Goal: Task Accomplishment & Management: Manage account settings

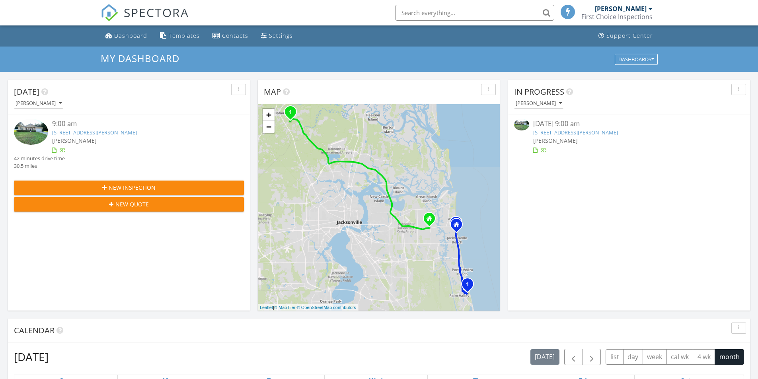
scroll to position [4, 4]
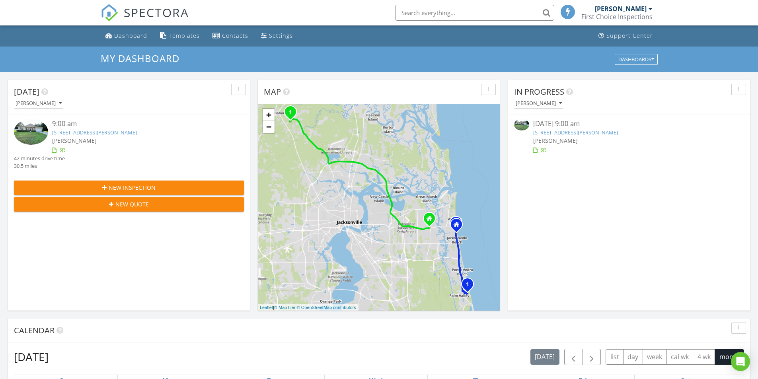
click at [549, 135] on link "[STREET_ADDRESS][PERSON_NAME]" at bounding box center [575, 132] width 85 height 7
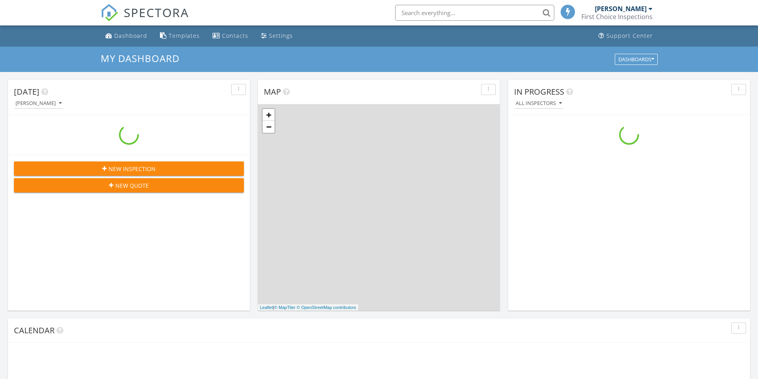
scroll to position [737, 771]
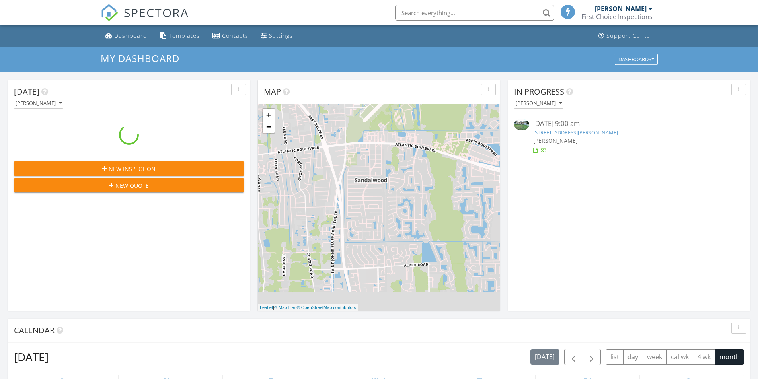
click at [565, 140] on span "[PERSON_NAME]" at bounding box center [555, 141] width 45 height 8
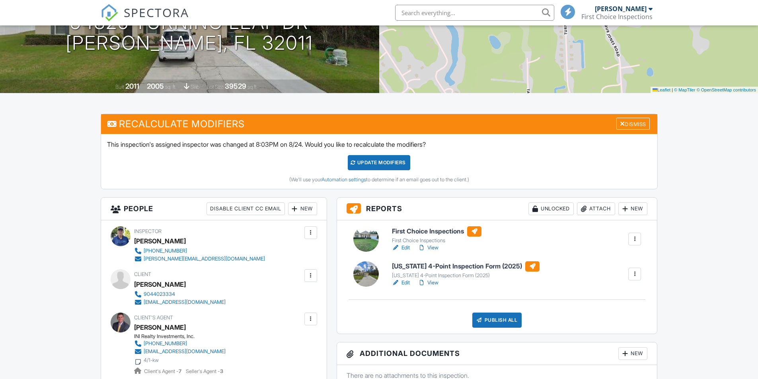
click at [431, 248] on link "View" at bounding box center [428, 248] width 21 height 8
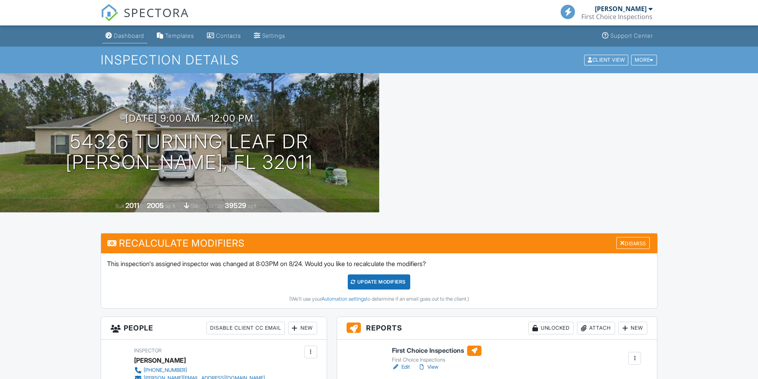
click at [124, 35] on div "Dashboard" at bounding box center [129, 35] width 30 height 7
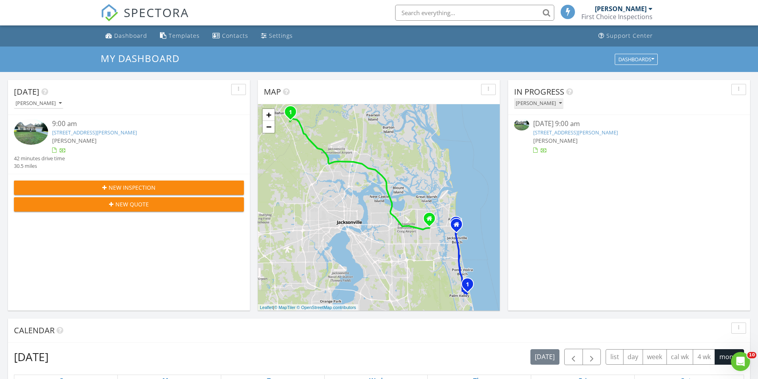
click at [551, 102] on div "[PERSON_NAME]" at bounding box center [539, 104] width 46 height 6
click at [543, 123] on div "All Inspectors" at bounding box center [545, 122] width 49 height 10
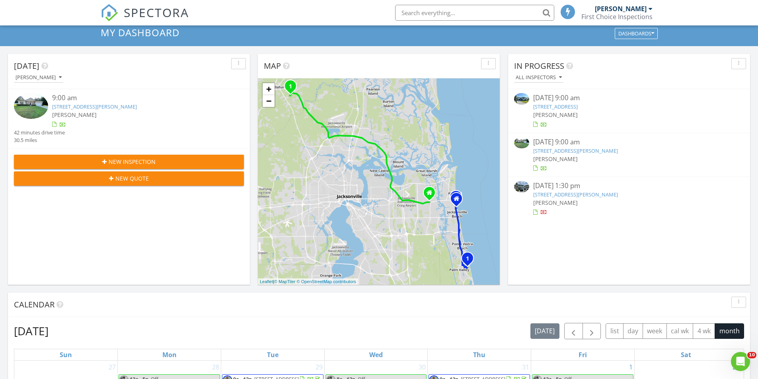
scroll to position [40, 0]
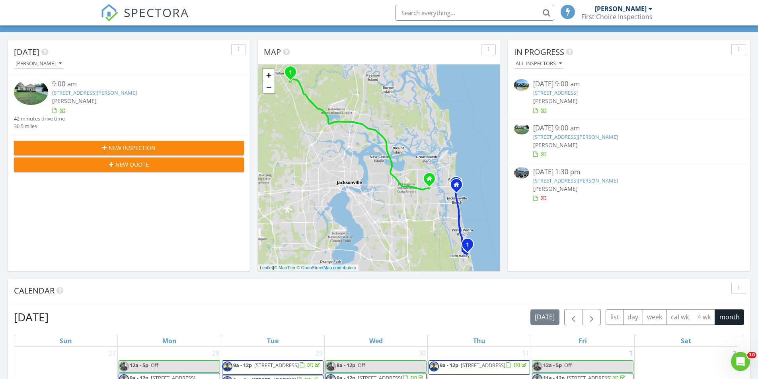
click at [525, 129] on img at bounding box center [521, 129] width 15 height 12
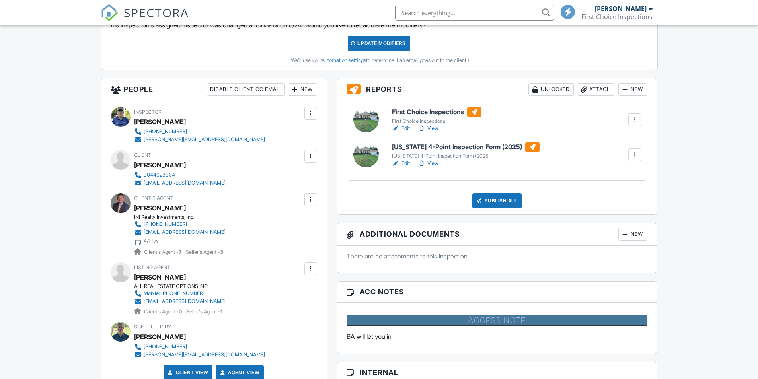
click at [432, 127] on link "View" at bounding box center [428, 129] width 21 height 8
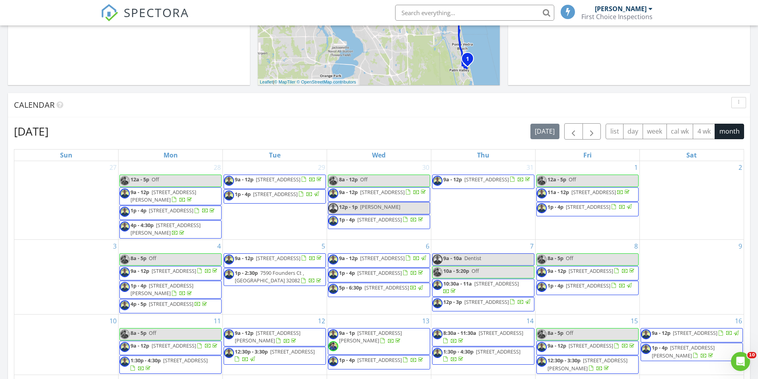
scroll to position [239, 0]
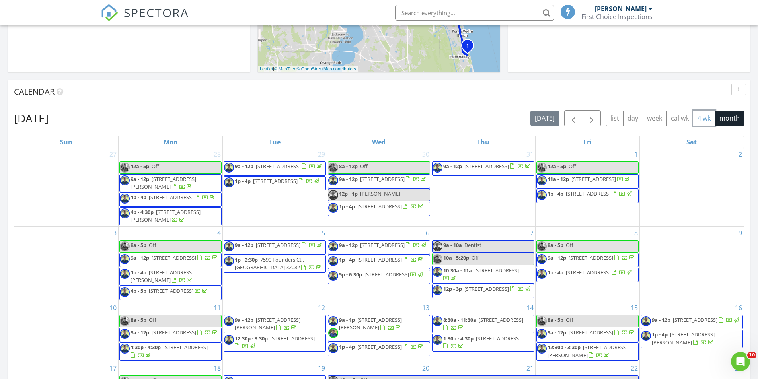
click at [707, 119] on button "4 wk" at bounding box center [704, 119] width 22 height 16
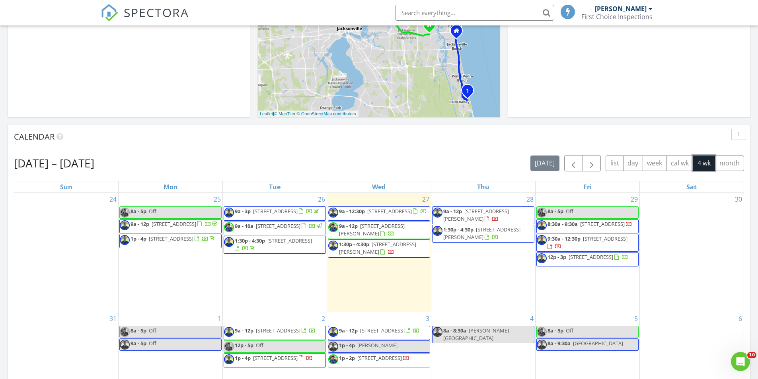
scroll to position [199, 0]
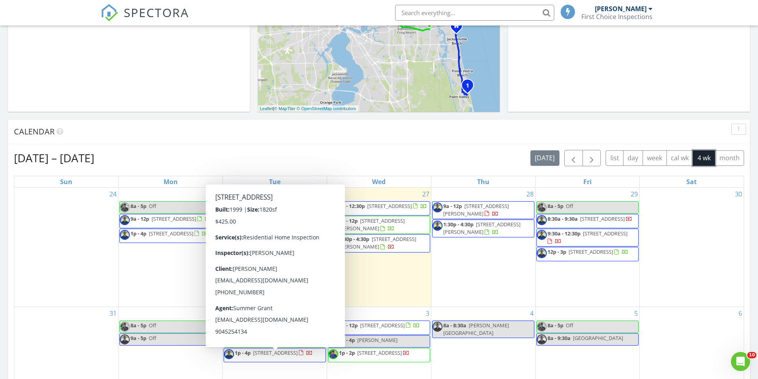
click at [691, 336] on div "6" at bounding box center [692, 352] width 104 height 90
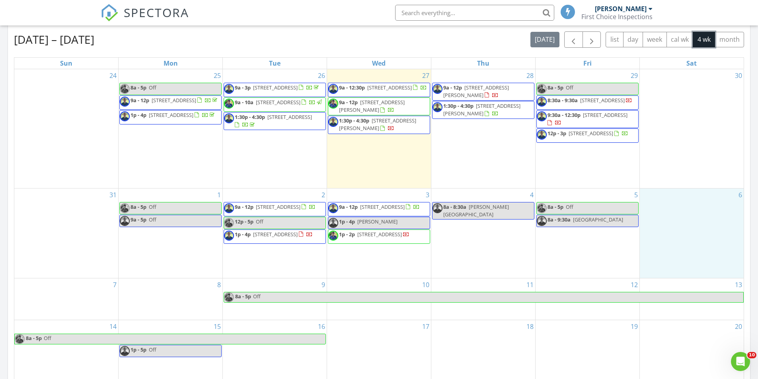
scroll to position [318, 0]
click at [716, 138] on div "30" at bounding box center [692, 127] width 104 height 119
